Goal: Check status: Check status

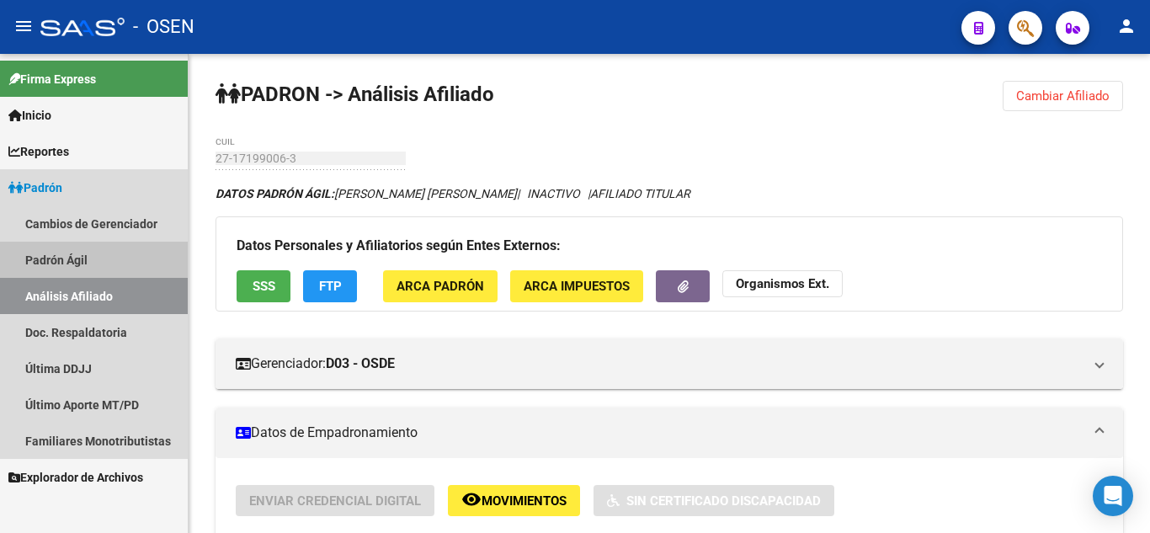
click at [56, 259] on link "Padrón Ágil" at bounding box center [94, 260] width 188 height 36
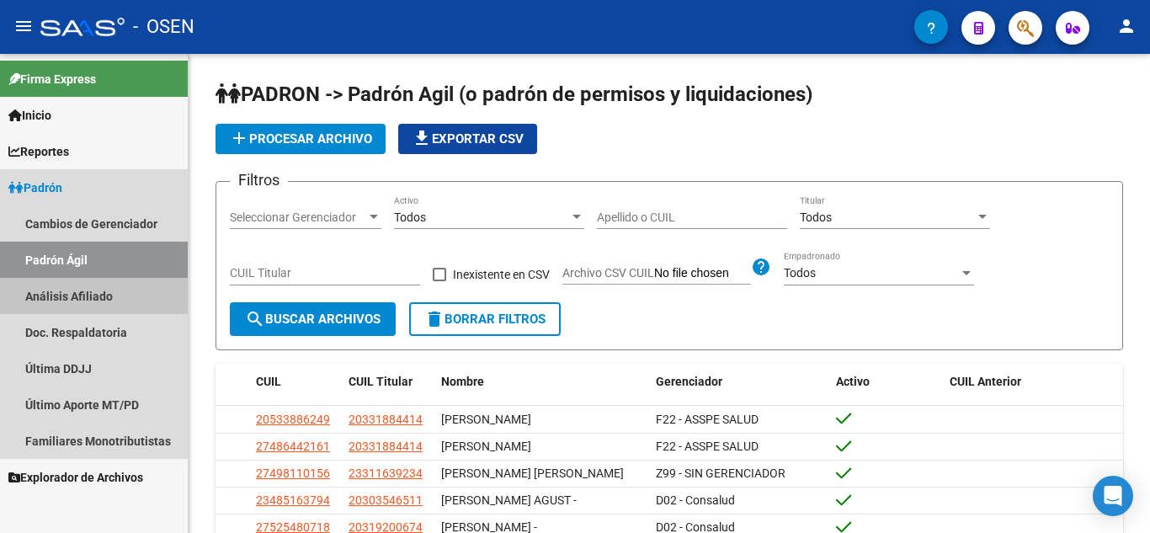
click at [104, 296] on link "Análisis Afiliado" at bounding box center [94, 296] width 188 height 36
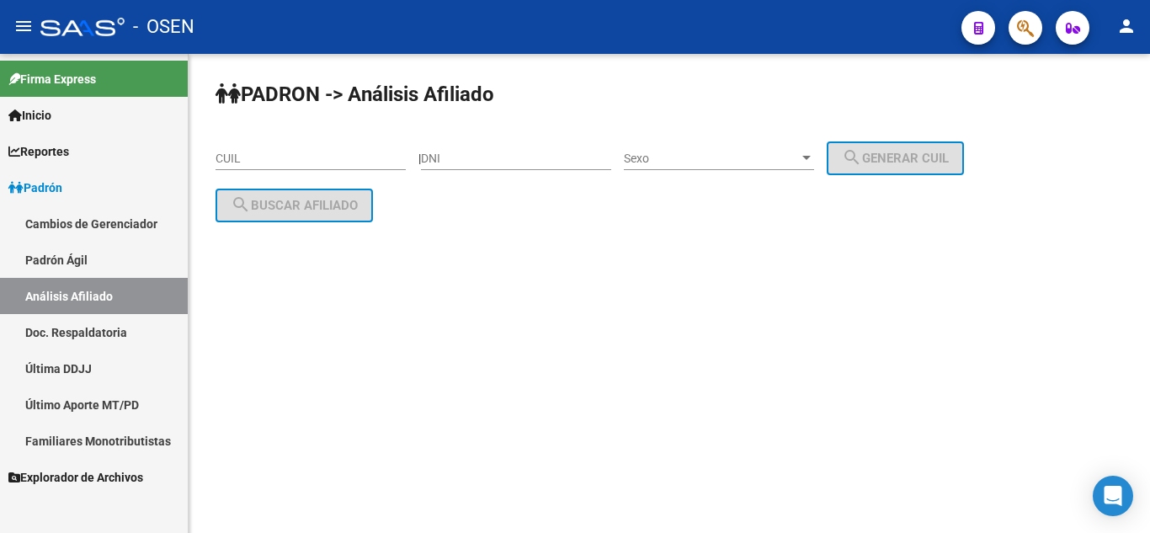
click at [500, 150] on div "DNI" at bounding box center [516, 153] width 190 height 34
type input "36544598"
click at [733, 159] on span "Sexo" at bounding box center [711, 159] width 175 height 14
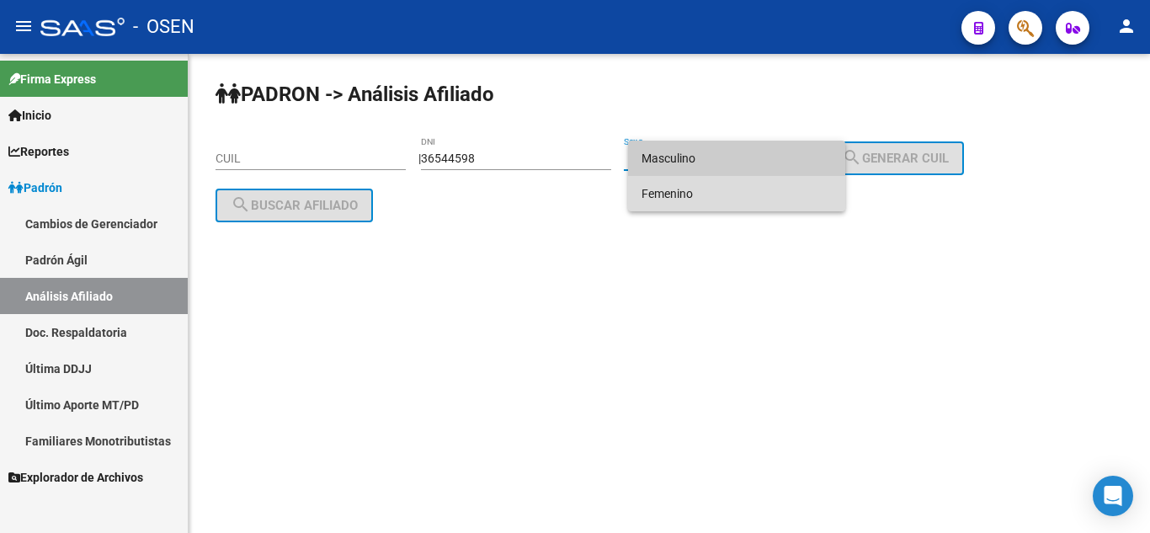
click at [728, 196] on span "Femenino" at bounding box center [737, 193] width 190 height 35
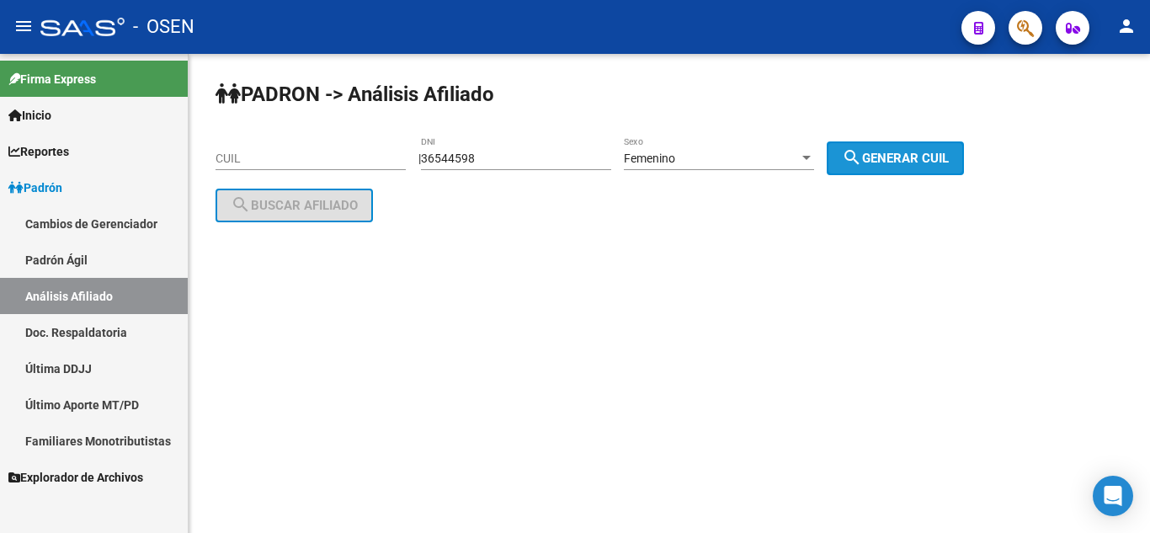
click at [888, 170] on button "search Generar CUIL" at bounding box center [895, 158] width 137 height 34
type input "27-36544598-8"
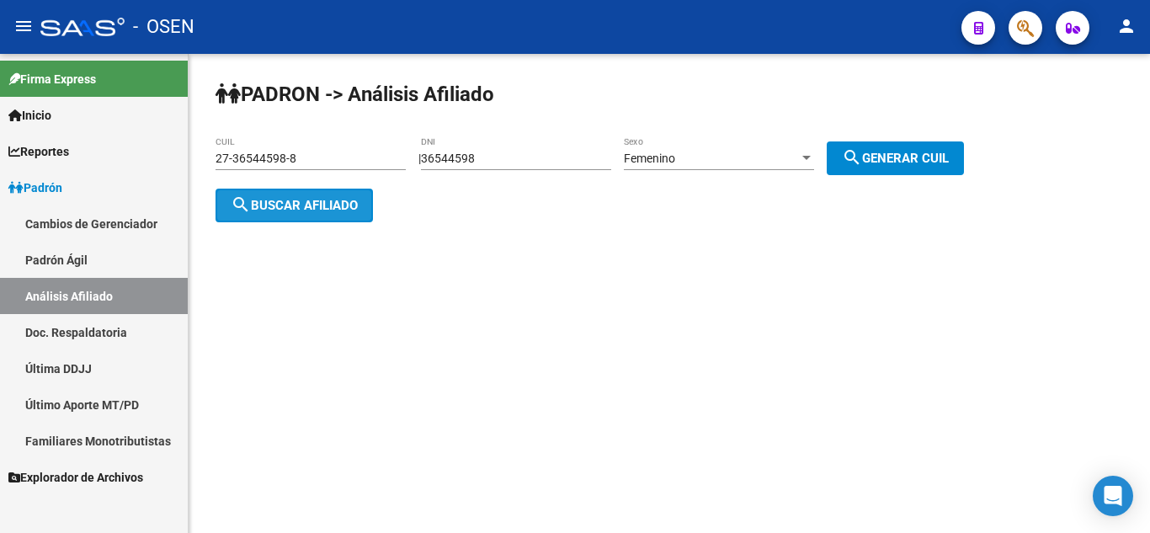
click at [286, 204] on span "search Buscar afiliado" at bounding box center [294, 205] width 127 height 15
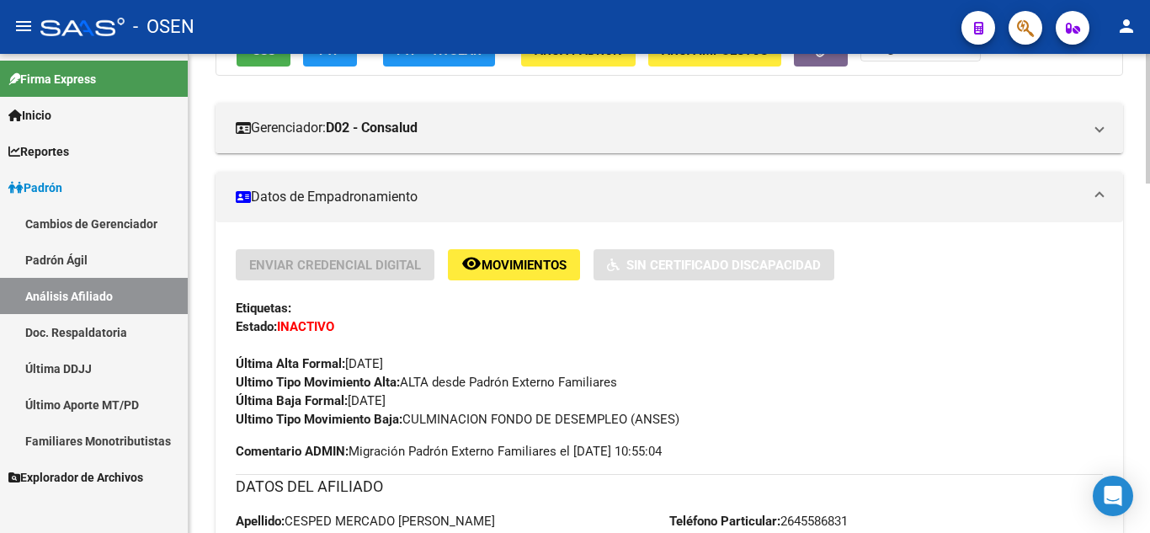
scroll to position [202, 0]
